Goal: Transaction & Acquisition: Purchase product/service

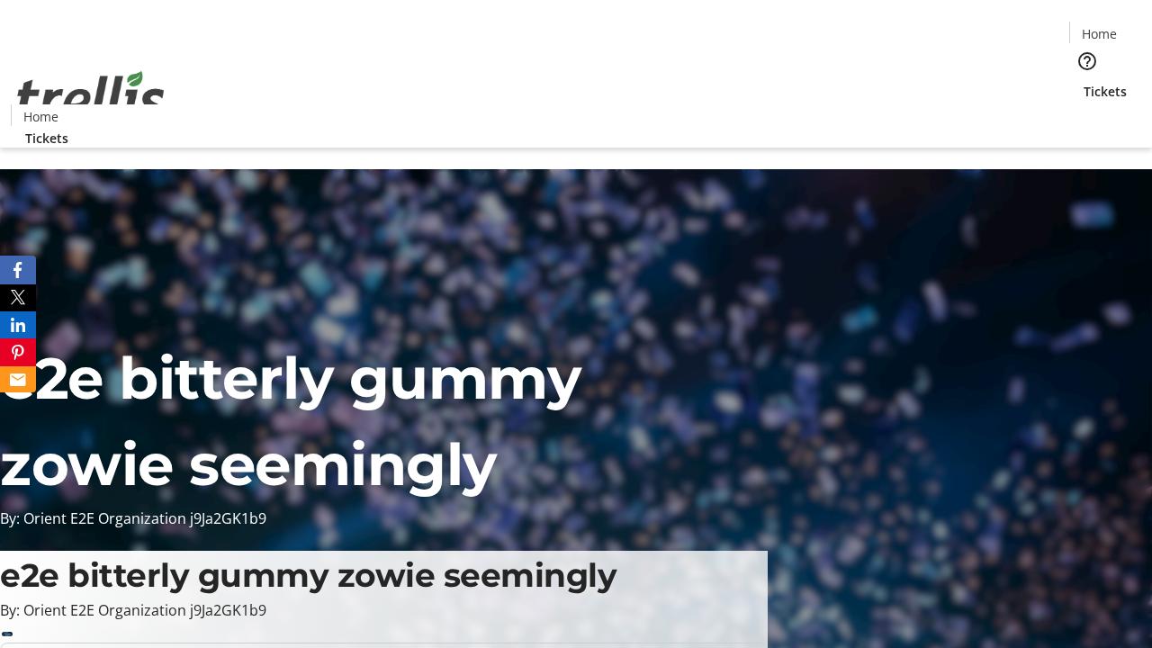
click at [1084, 82] on span "Tickets" at bounding box center [1105, 91] width 43 height 19
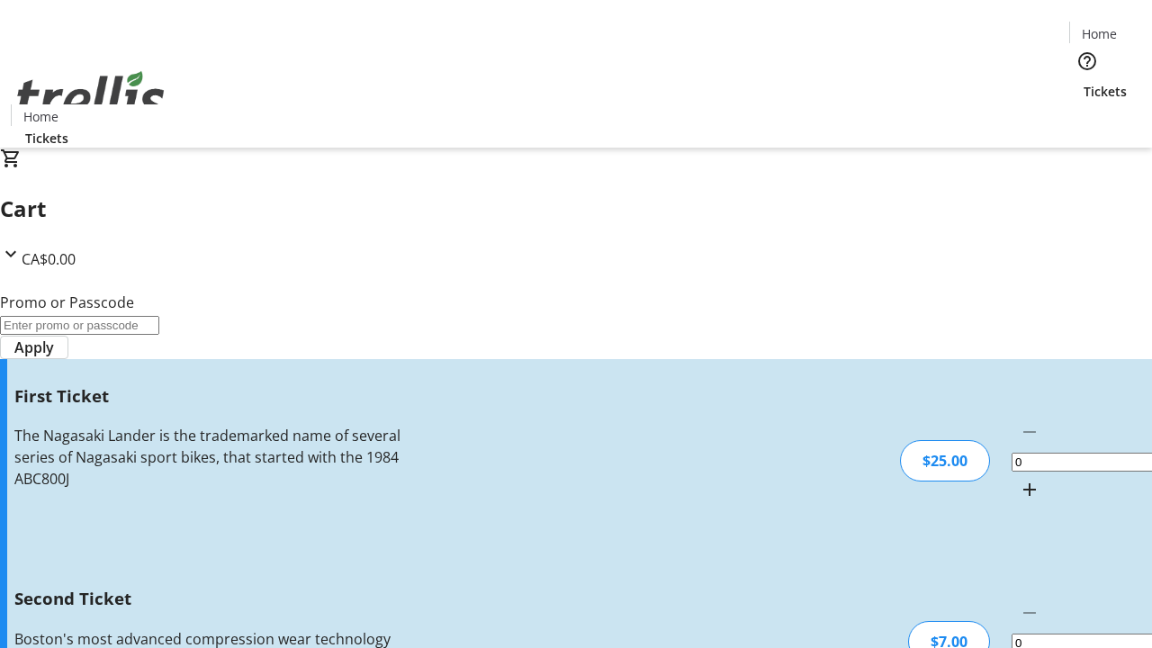
click at [1019, 479] on mat-icon "Increment by one" at bounding box center [1030, 490] width 22 height 22
type input "1"
type input "2"
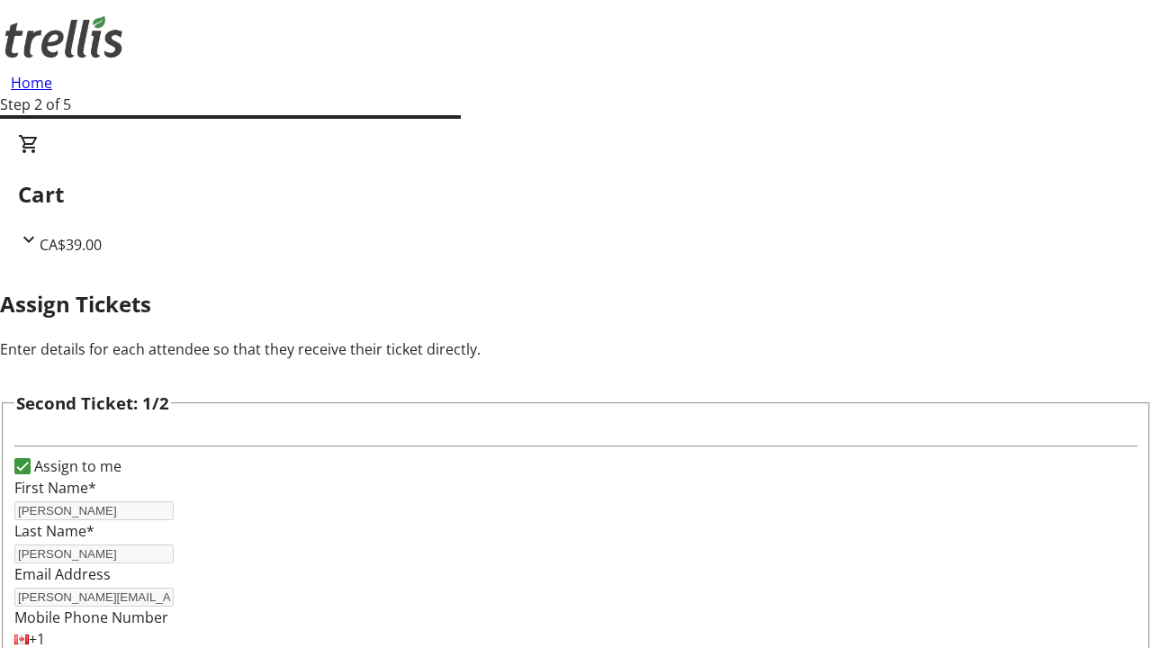
type input "[PERSON_NAME]"
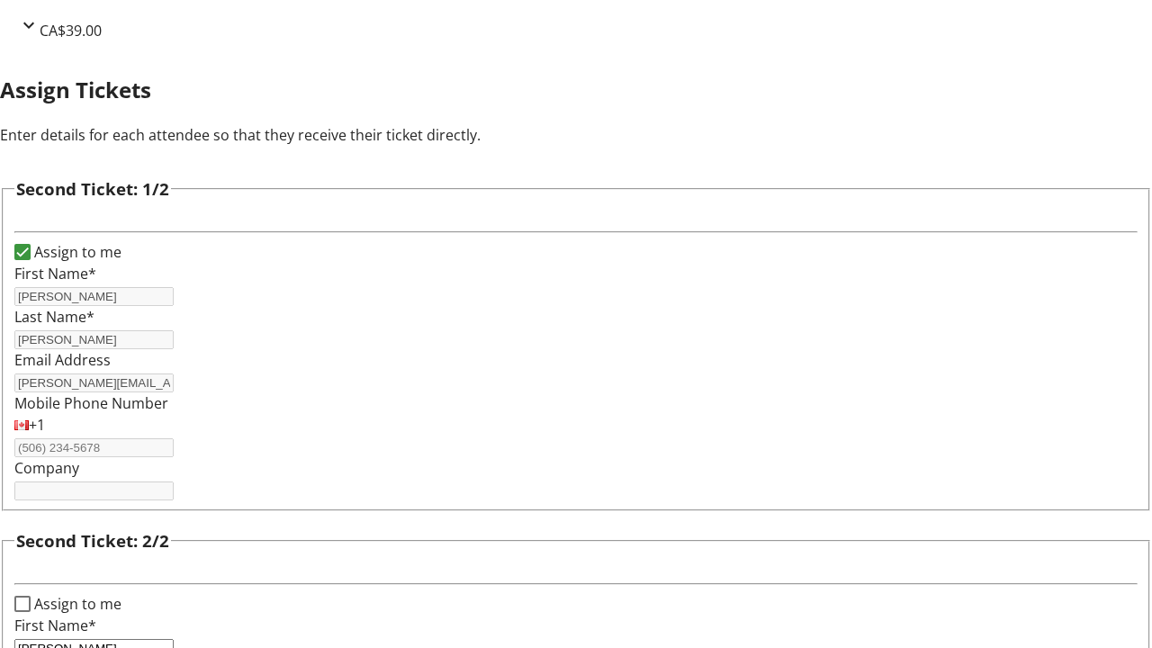
type input "[PERSON_NAME]"
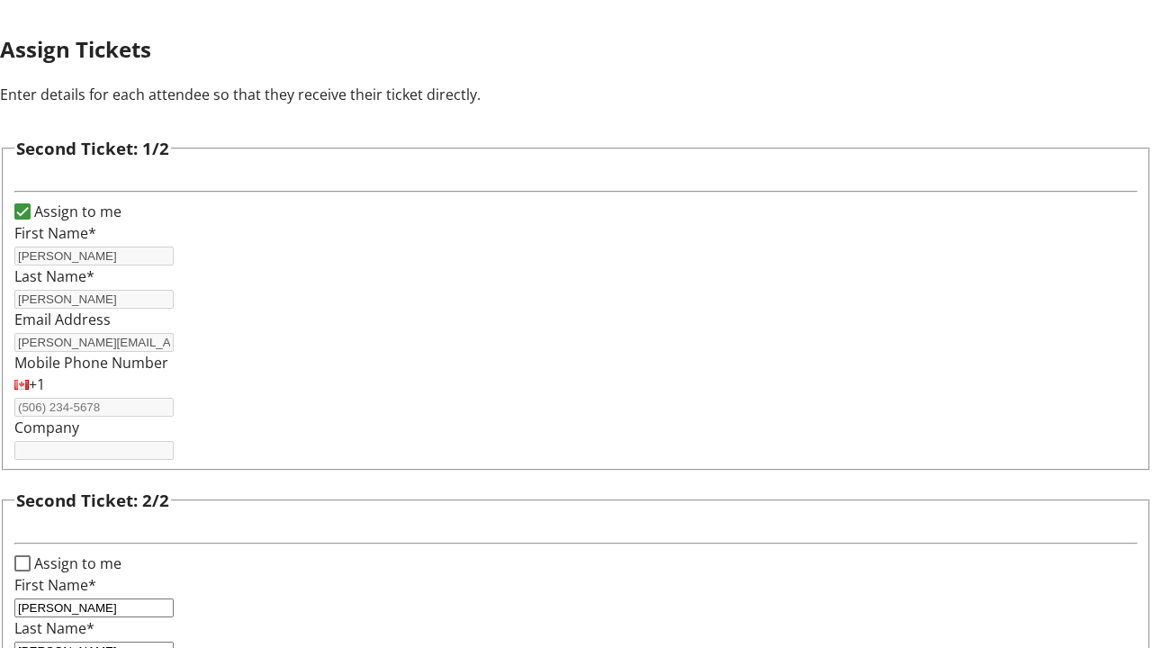
type input "[PERSON_NAME][EMAIL_ADDRESS][DOMAIN_NAME]"
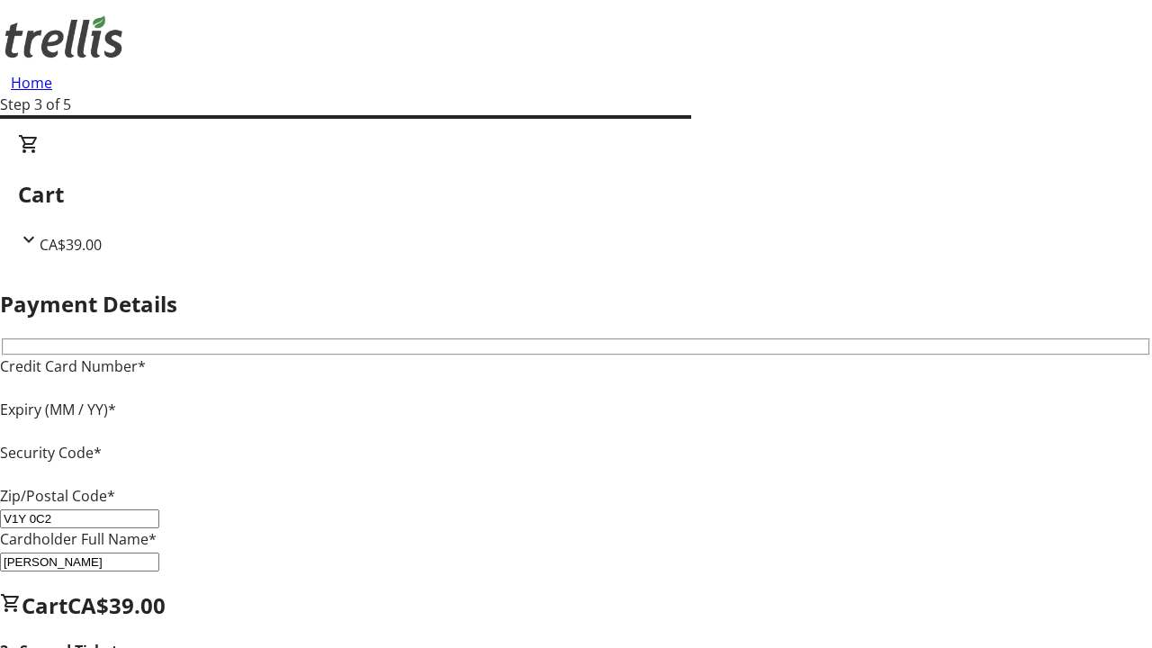
type input "V1Y 0C2"
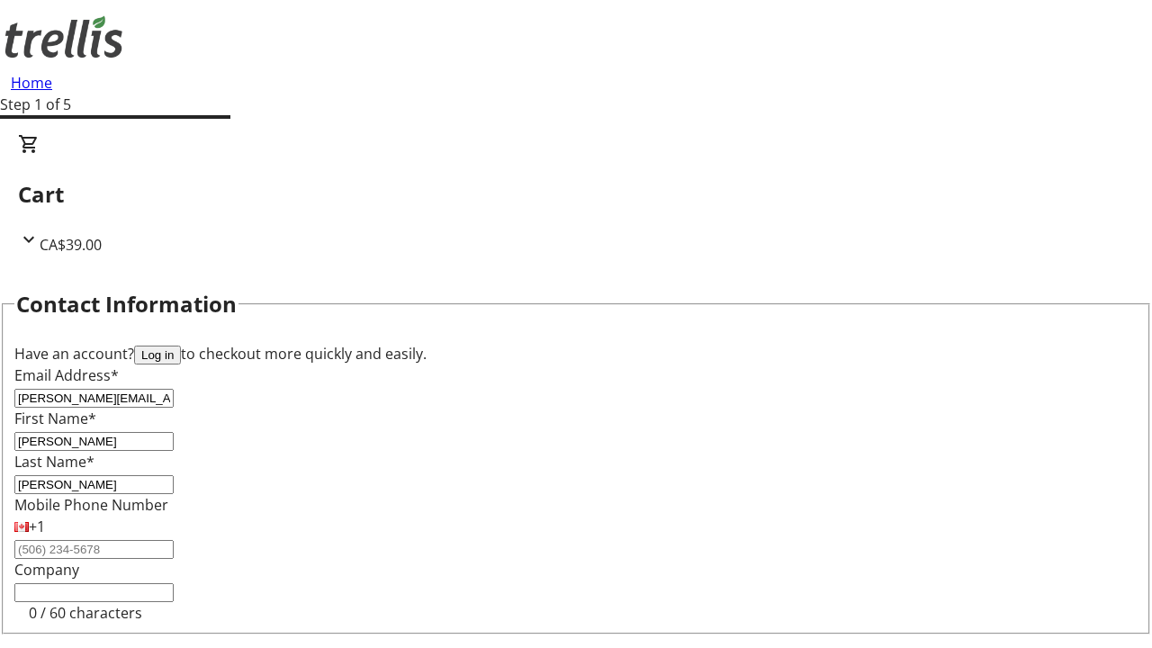
type input "[PERSON_NAME]"
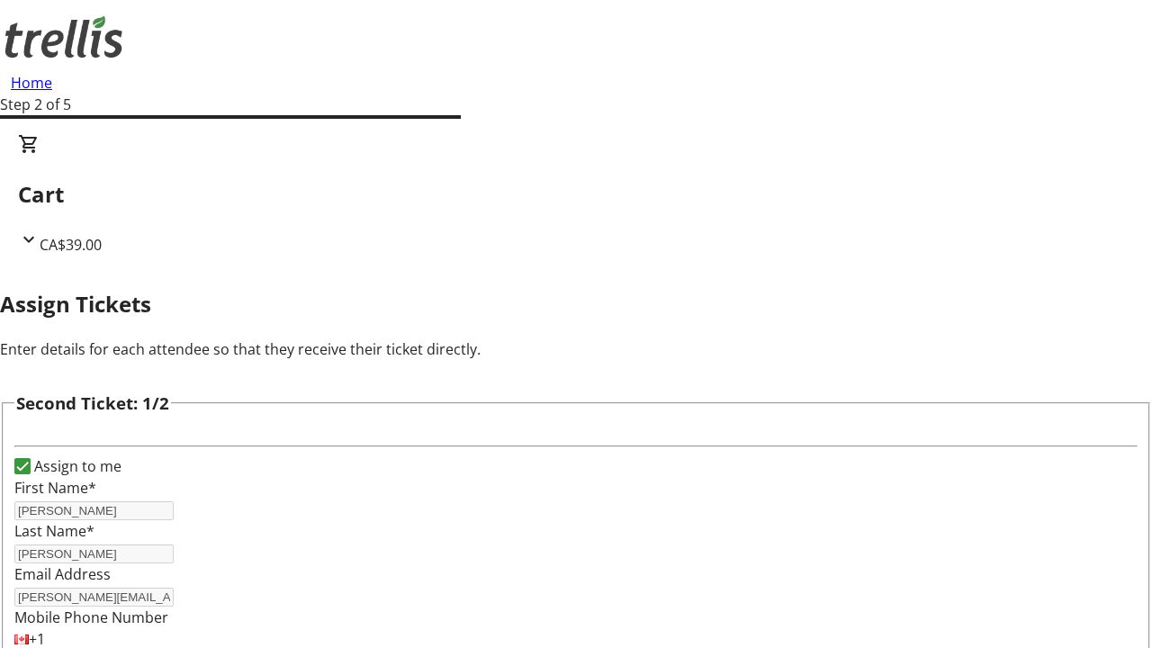
scroll to position [212, 0]
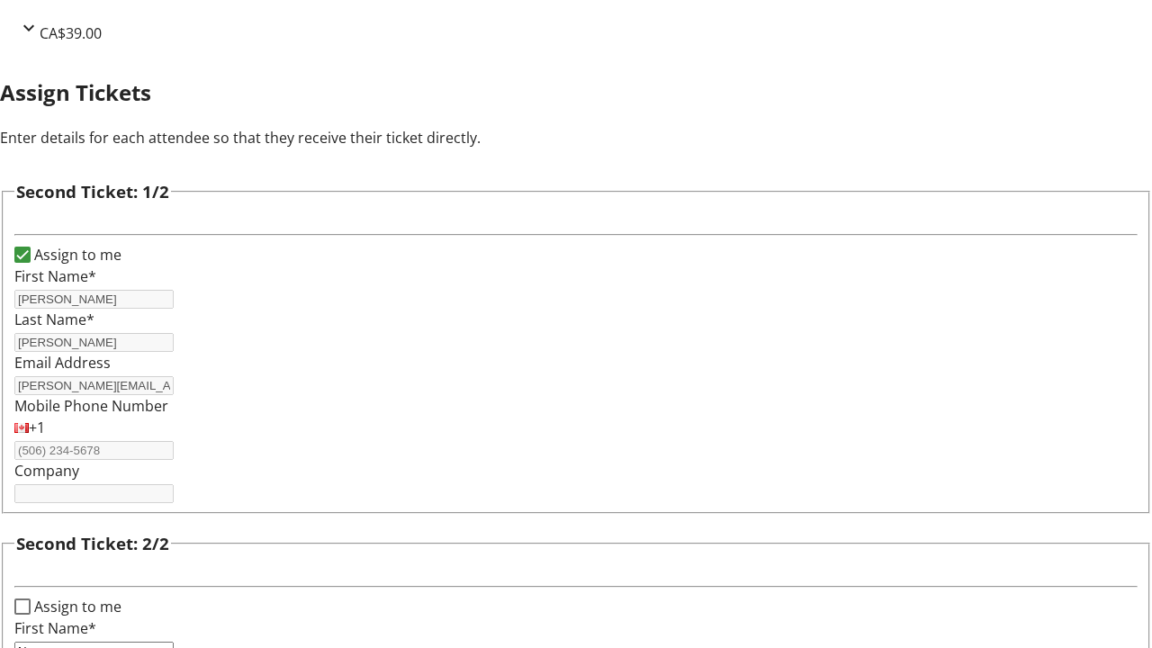
type input "New"
type input "Name"
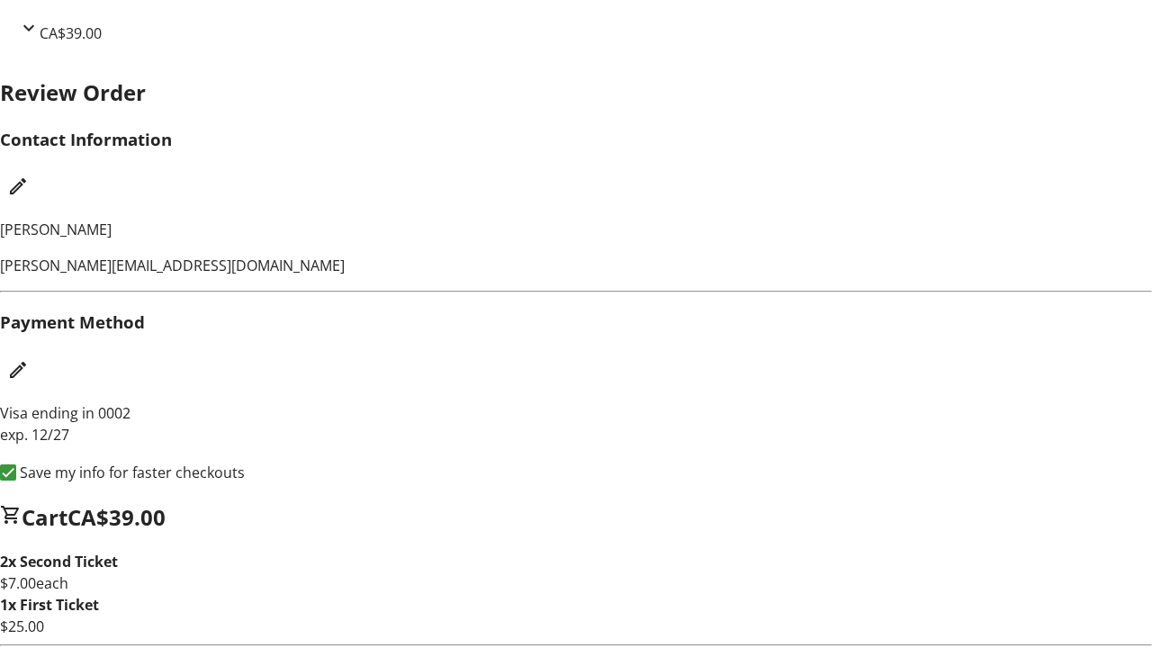
click at [29, 374] on mat-icon "Edit Payment Method" at bounding box center [18, 370] width 22 height 22
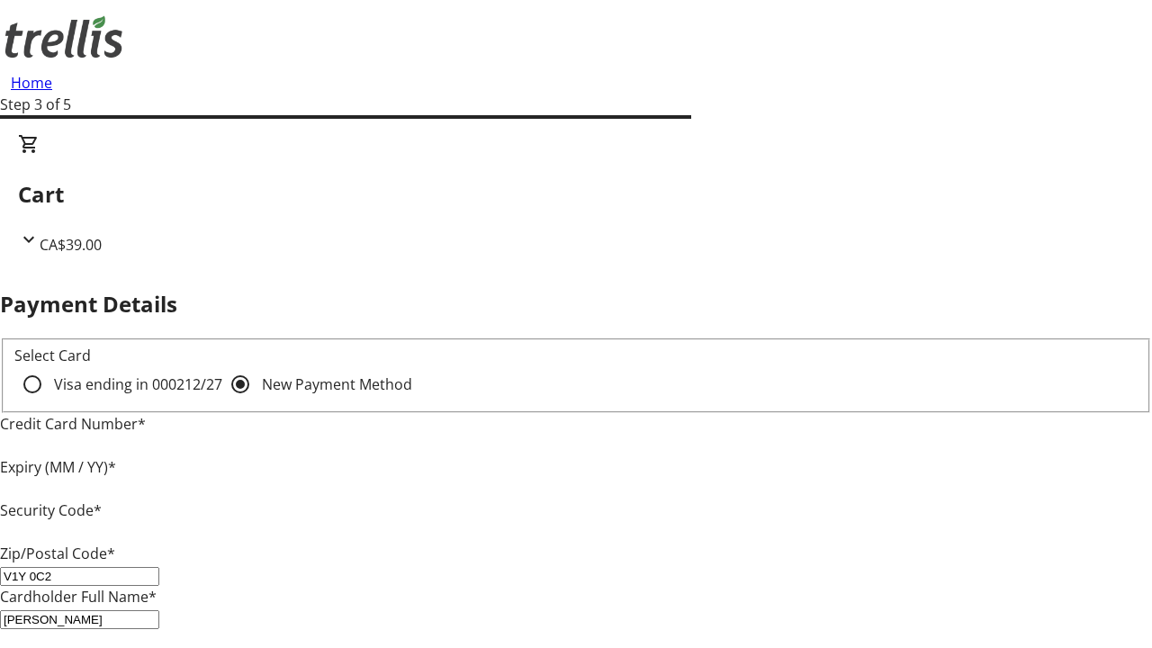
type input "V1Y 0C2"
